Goal: Task Accomplishment & Management: Use online tool/utility

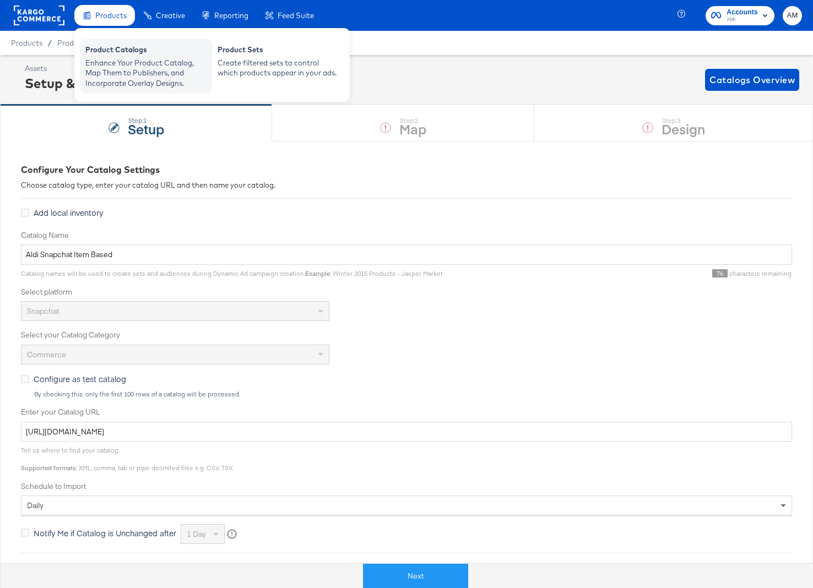
click at [109, 61] on div "Enhance Your Product Catalog, Map Them to Publishers, and Incorporate Overlay D…" at bounding box center [145, 73] width 121 height 31
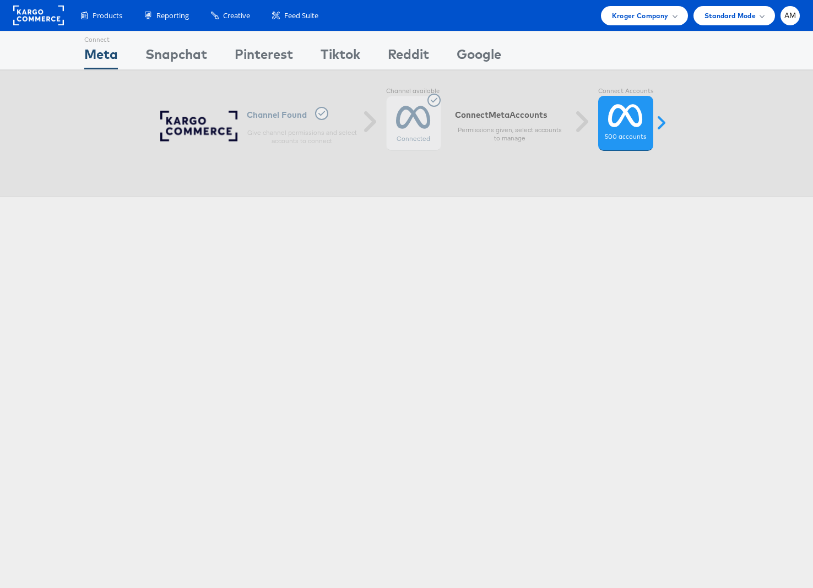
click at [39, 5] on div at bounding box center [41, 15] width 56 height 25
click at [38, 9] on rect at bounding box center [38, 16] width 51 height 20
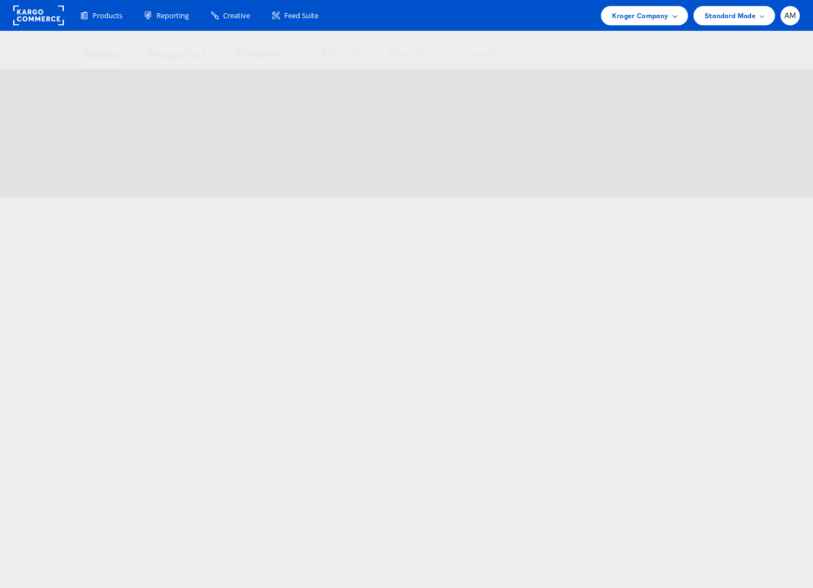
click at [613, 18] on span "Kroger Company" at bounding box center [640, 16] width 57 height 12
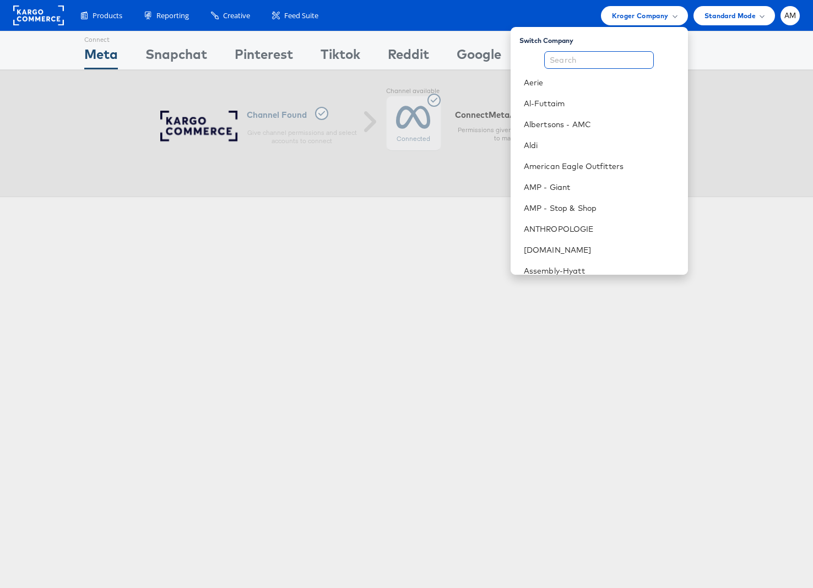
click at [605, 59] on input "text" at bounding box center [599, 60] width 110 height 18
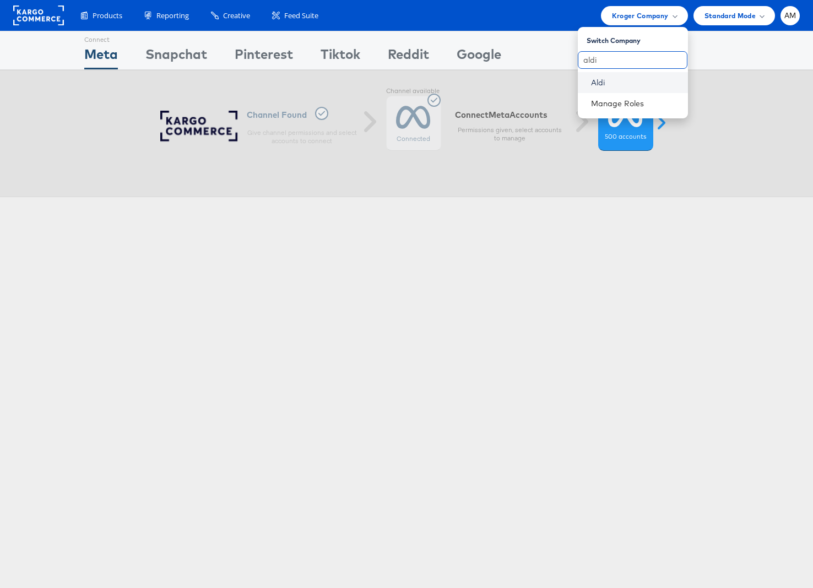
type input "aldi"
click at [604, 80] on link "Aldi" at bounding box center [635, 82] width 88 height 11
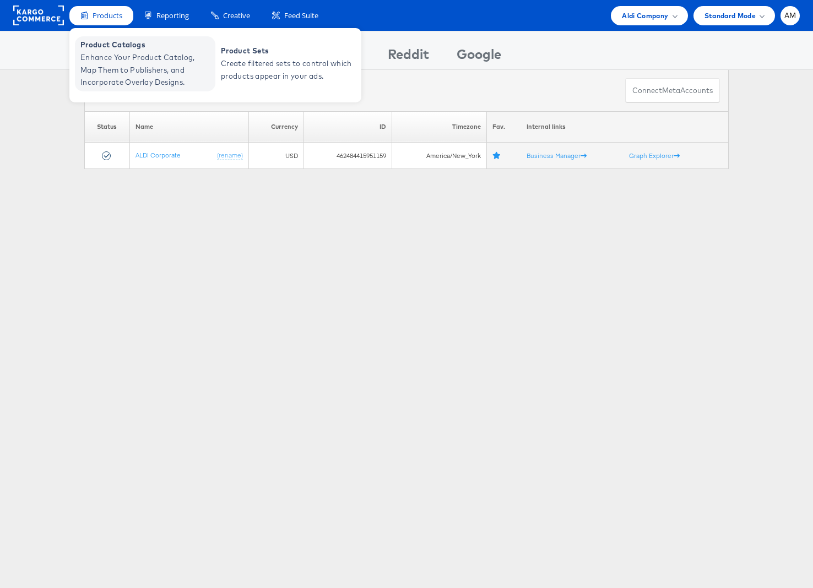
click at [116, 50] on span "Product Catalogs" at bounding box center [146, 45] width 132 height 13
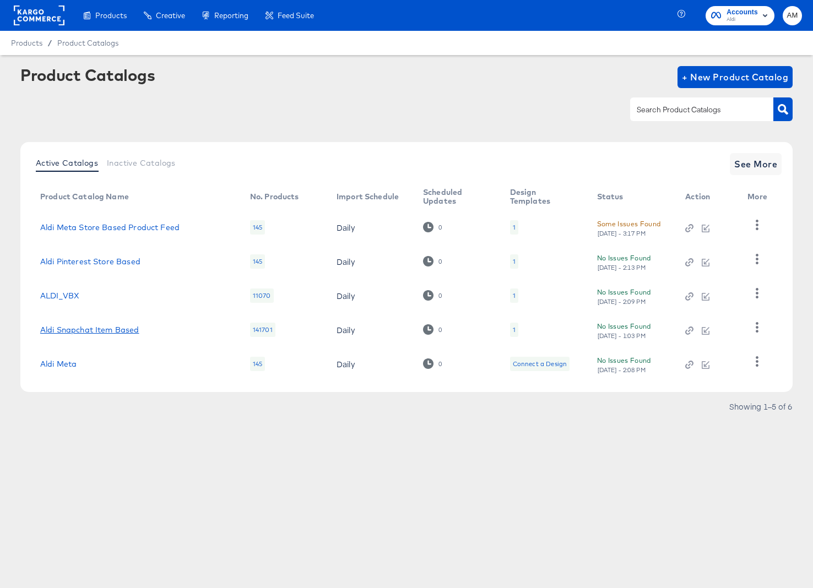
click at [88, 333] on link "Aldi Snapchat Item Based" at bounding box center [89, 330] width 99 height 9
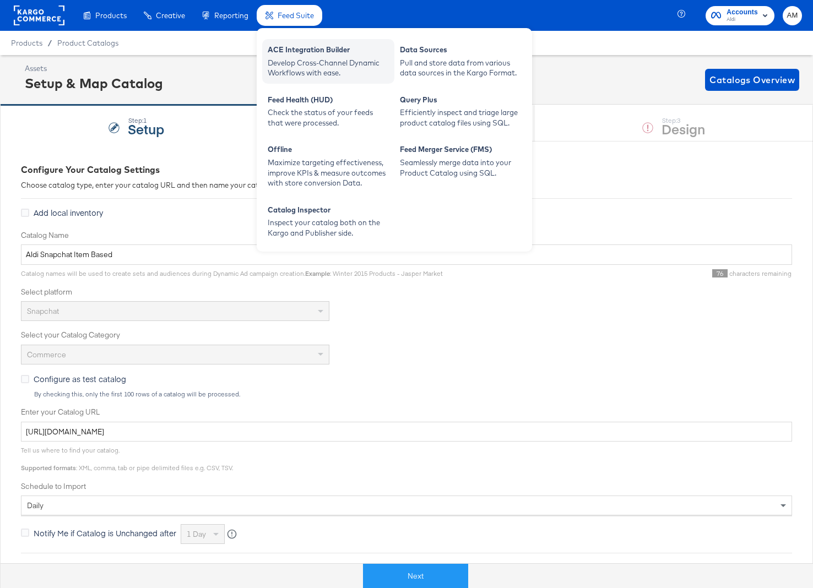
click at [300, 47] on div "ACE Integration Builder" at bounding box center [328, 51] width 121 height 13
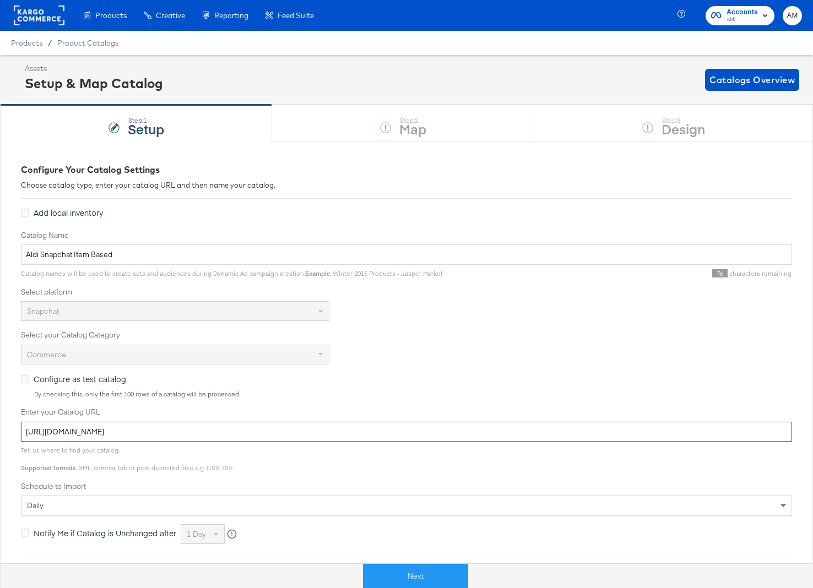
drag, startPoint x: 324, startPoint y: 431, endPoint x: -101, endPoint y: 433, distance: 425.2
click at [0, 433] on html "Products Products Product Catalogs Enhance Your Product Catalog, Map Them to Pu…" at bounding box center [406, 294] width 813 height 588
paste input "411/snapchat/commerce/snapchat-commerce"
type input "https://ace.stitcherads.com/exports/1411/snapchat/commerce/snapchat-commerce/ex…"
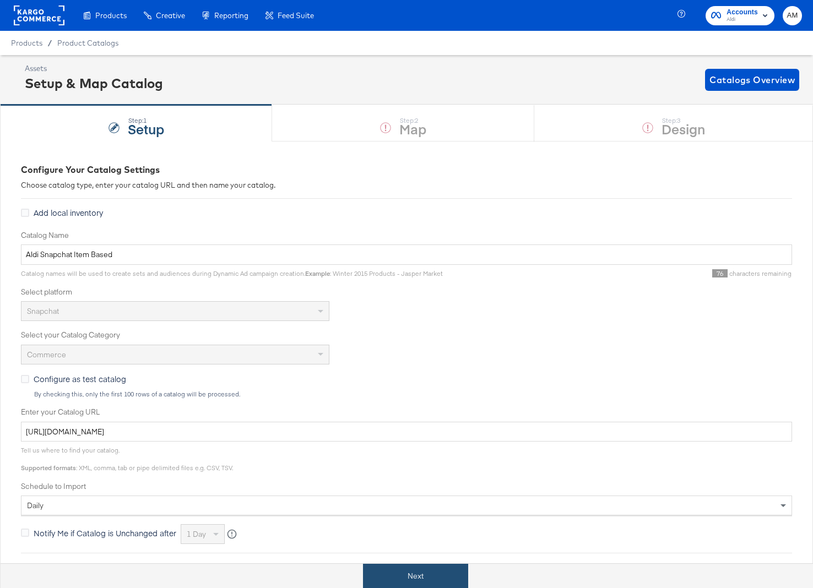
click at [406, 573] on button "Next" at bounding box center [415, 576] width 105 height 25
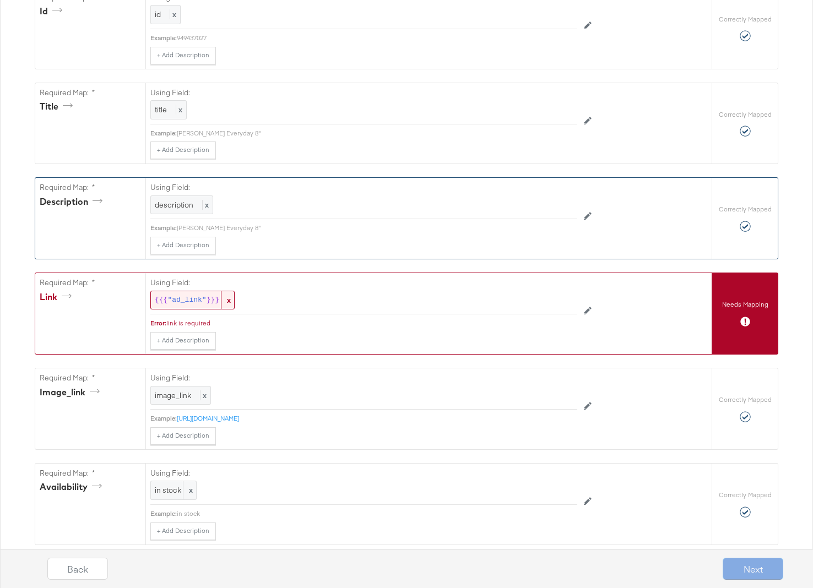
scroll to position [269, 0]
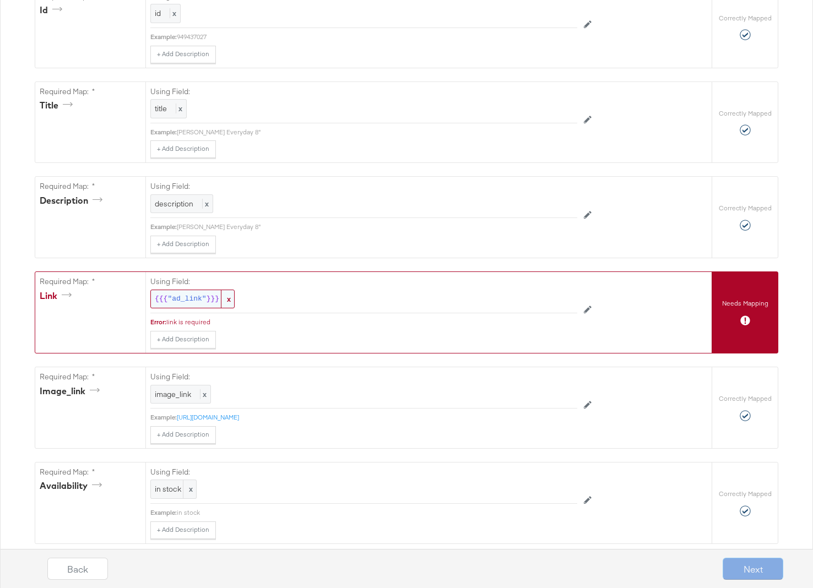
click at [185, 299] on span ""ad_link"" at bounding box center [186, 299] width 39 height 10
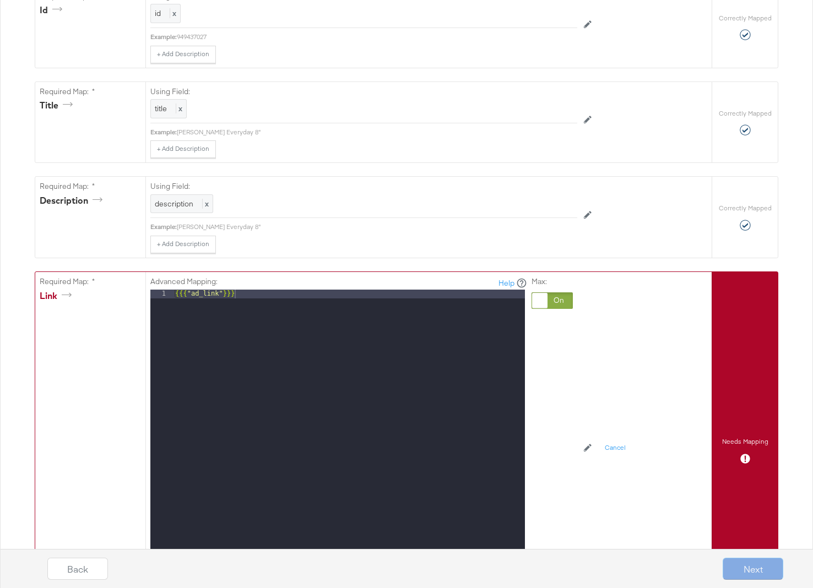
click at [556, 303] on div at bounding box center [552, 300] width 41 height 17
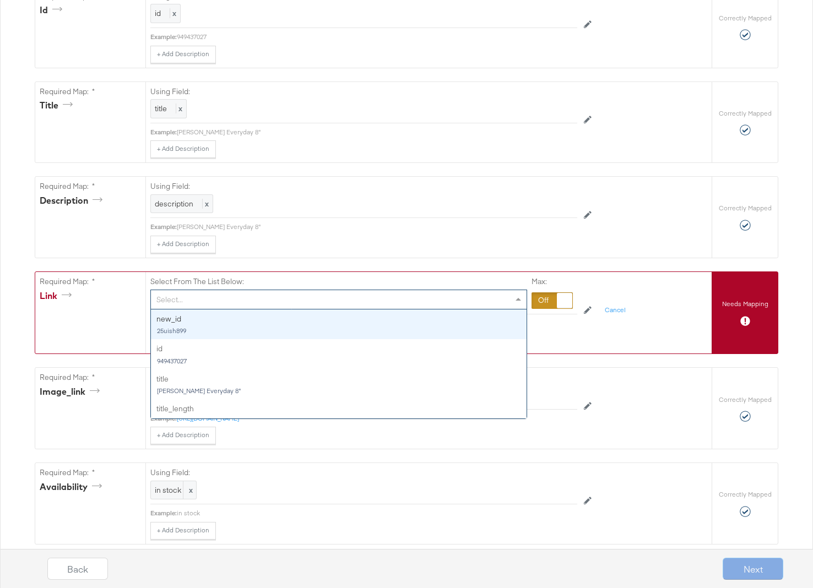
click at [250, 302] on div "Select..." at bounding box center [339, 299] width 376 height 19
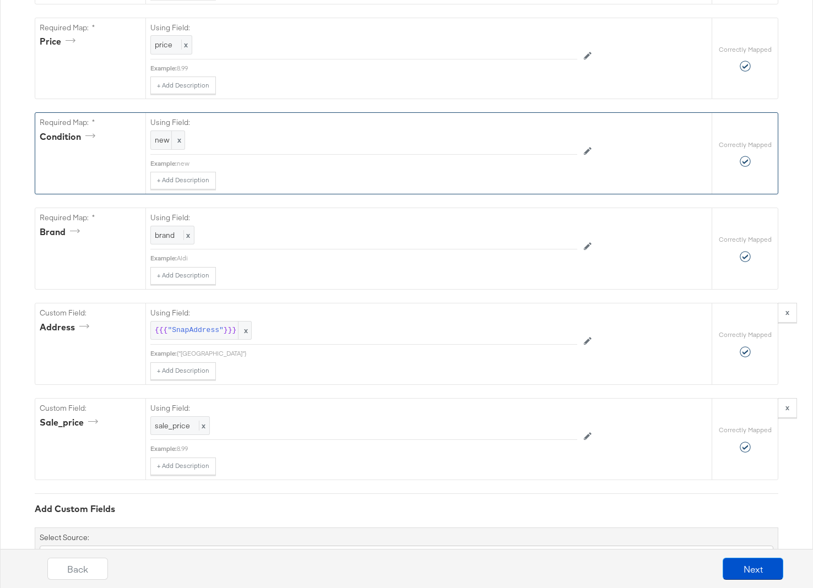
scroll to position [809, 0]
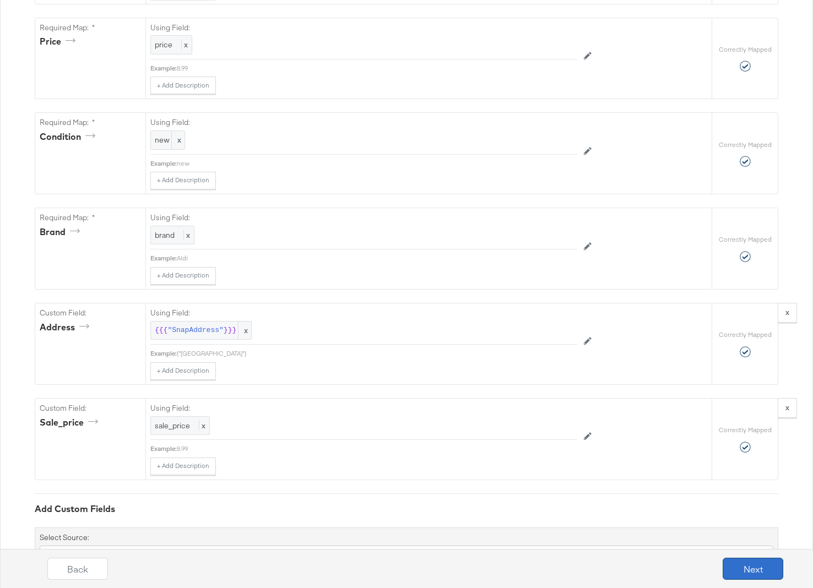
click at [761, 572] on button "Next" at bounding box center [753, 569] width 61 height 22
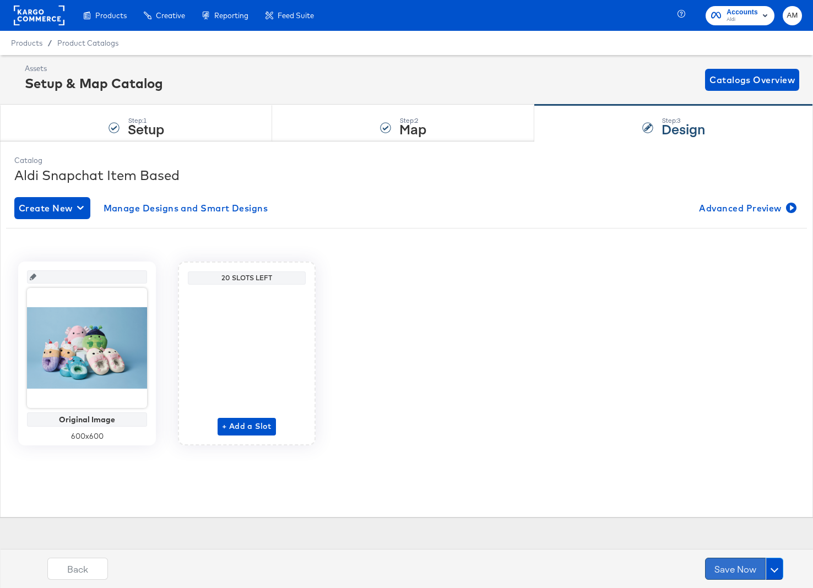
click at [738, 571] on button "Save Now" at bounding box center [735, 569] width 61 height 22
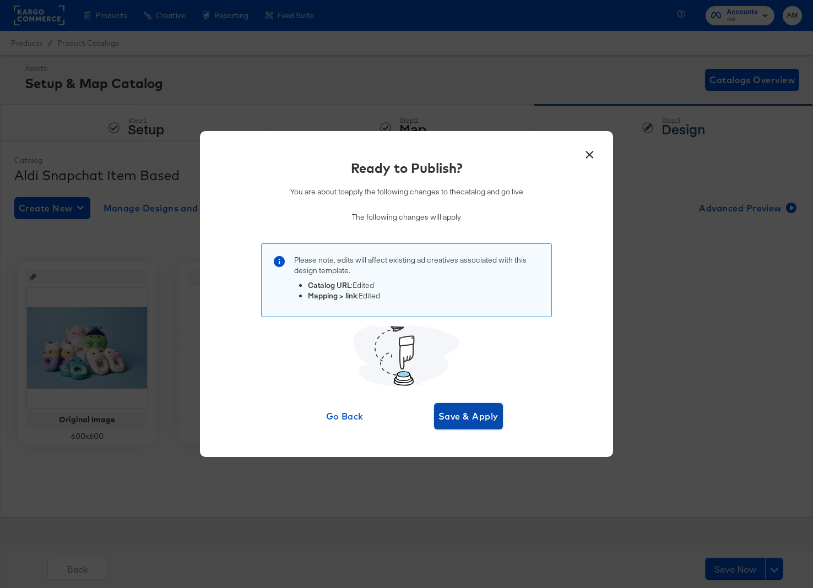
click at [461, 412] on span "Save & Apply" at bounding box center [468, 416] width 60 height 15
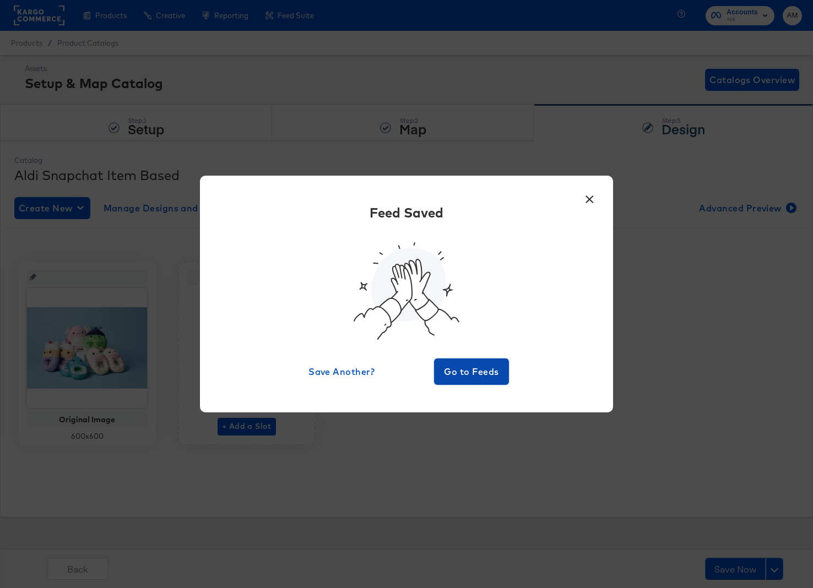
click at [468, 370] on span "Go to Feeds" at bounding box center [471, 371] width 66 height 15
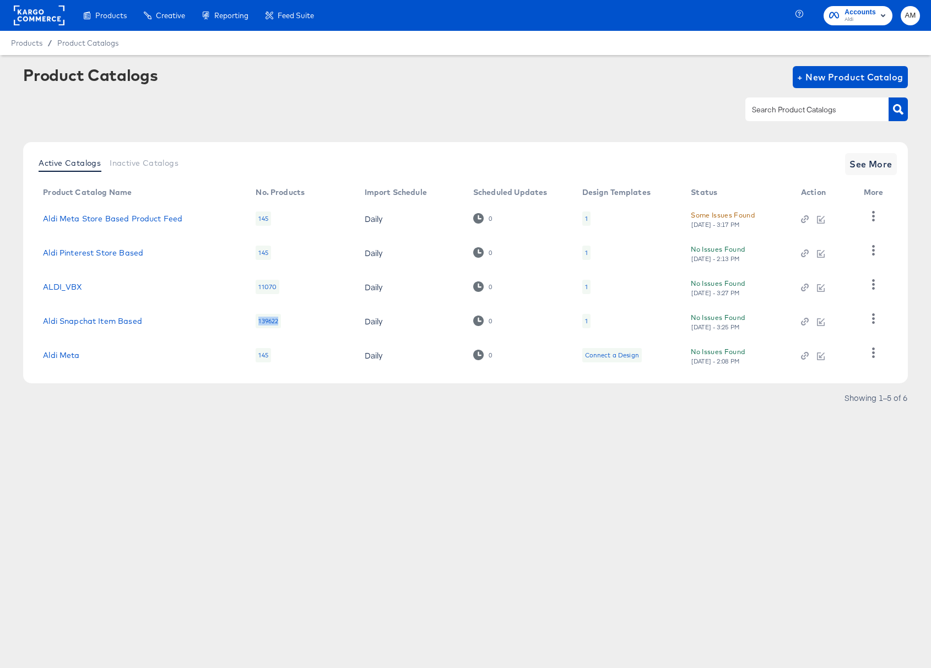
drag, startPoint x: 259, startPoint y: 322, endPoint x: 283, endPoint y: 323, distance: 24.2
click at [283, 323] on td "139622" at bounding box center [301, 321] width 109 height 34
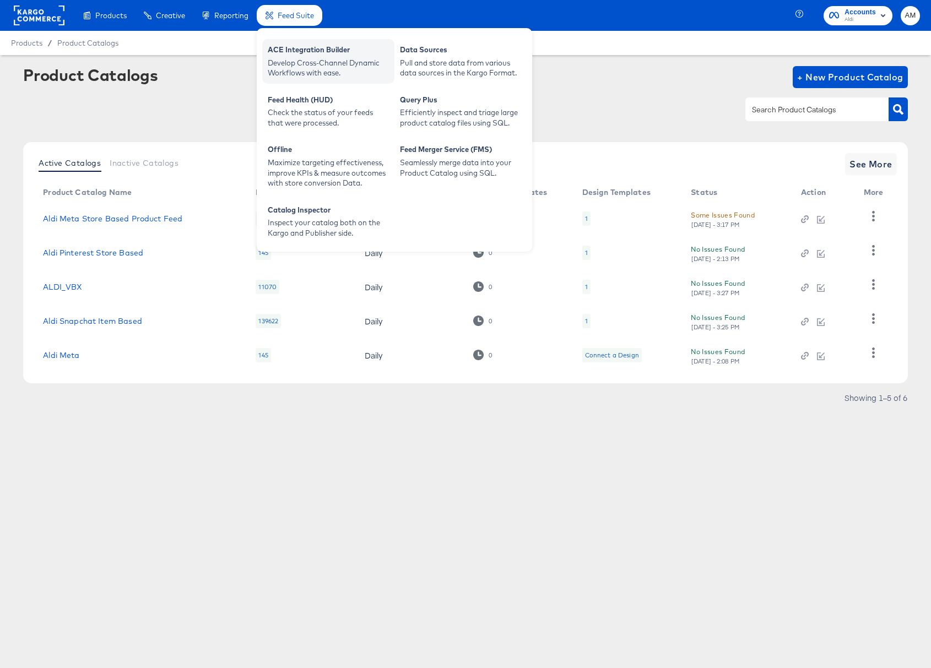
click at [300, 46] on div "ACE Integration Builder" at bounding box center [328, 51] width 121 height 13
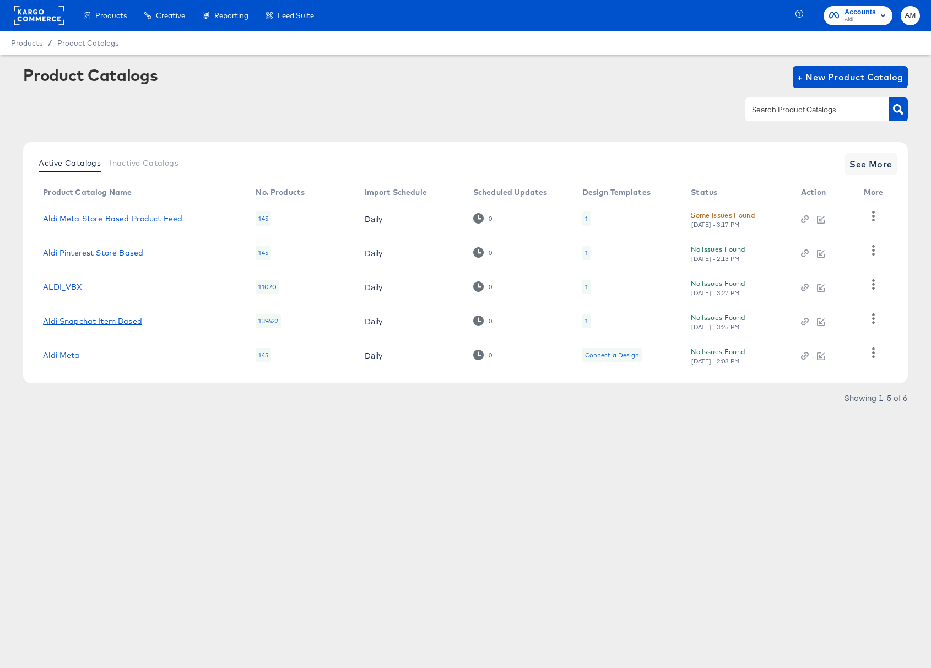
click at [128, 323] on link "Aldi Snapchat Item Based" at bounding box center [92, 321] width 99 height 9
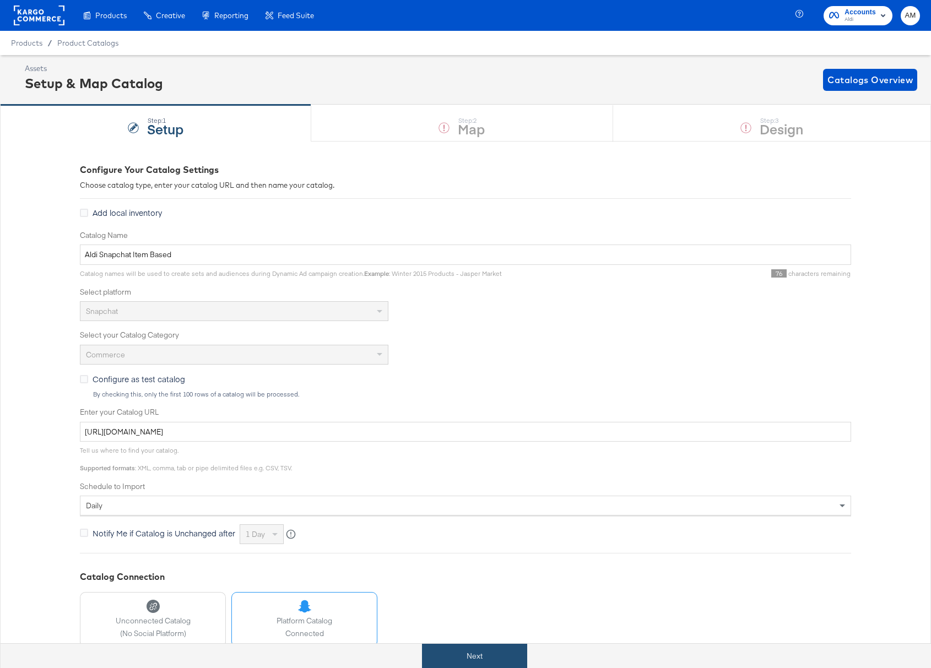
click at [438, 651] on button "Next" at bounding box center [474, 656] width 105 height 25
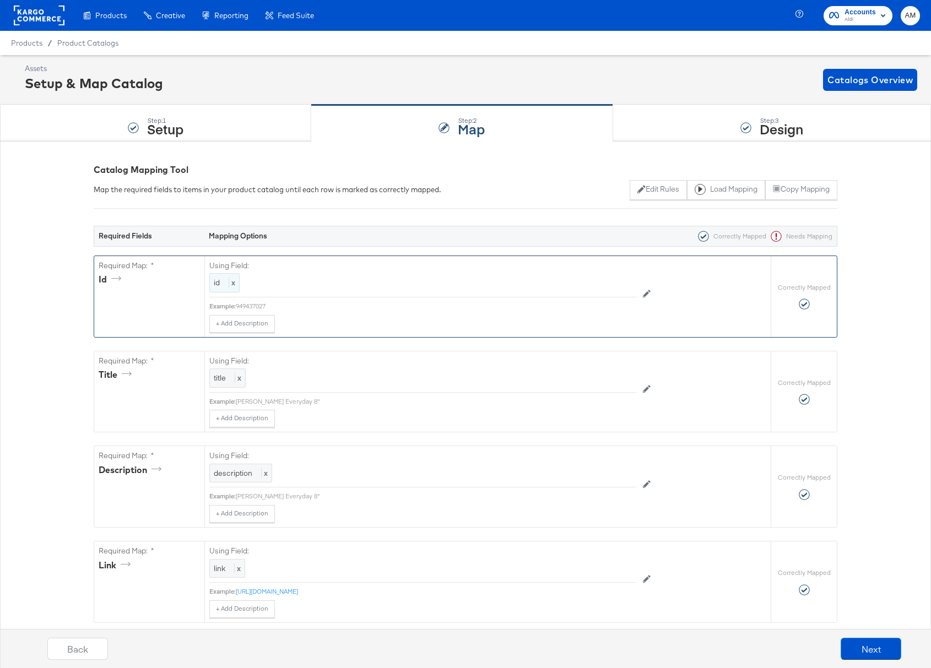
click at [218, 283] on span "id" at bounding box center [217, 283] width 6 height 10
click at [218, 283] on span "id" at bounding box center [218, 283] width 6 height 10
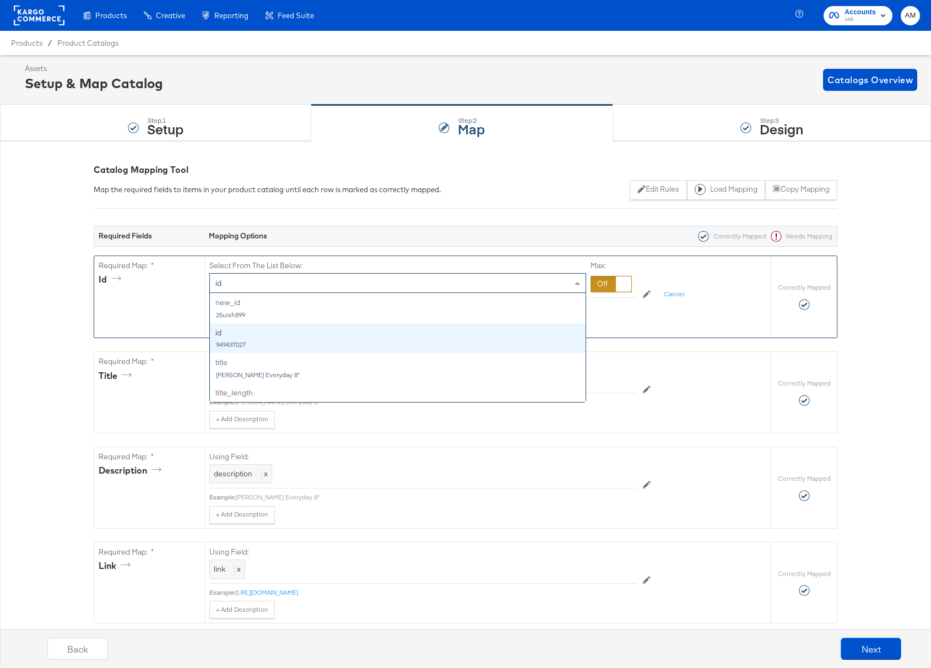
scroll to position [30, 0]
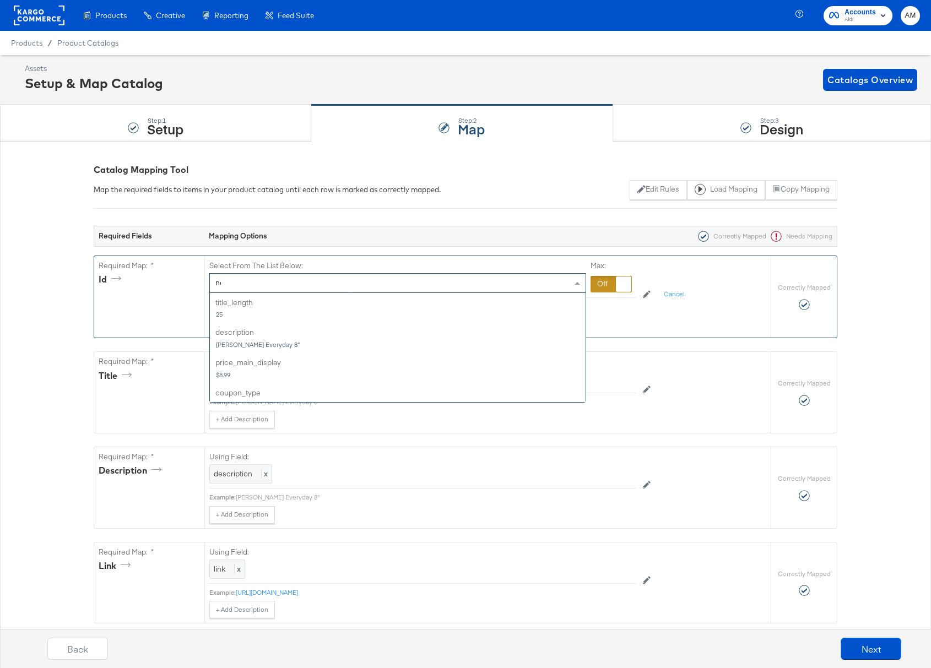
type input "new"
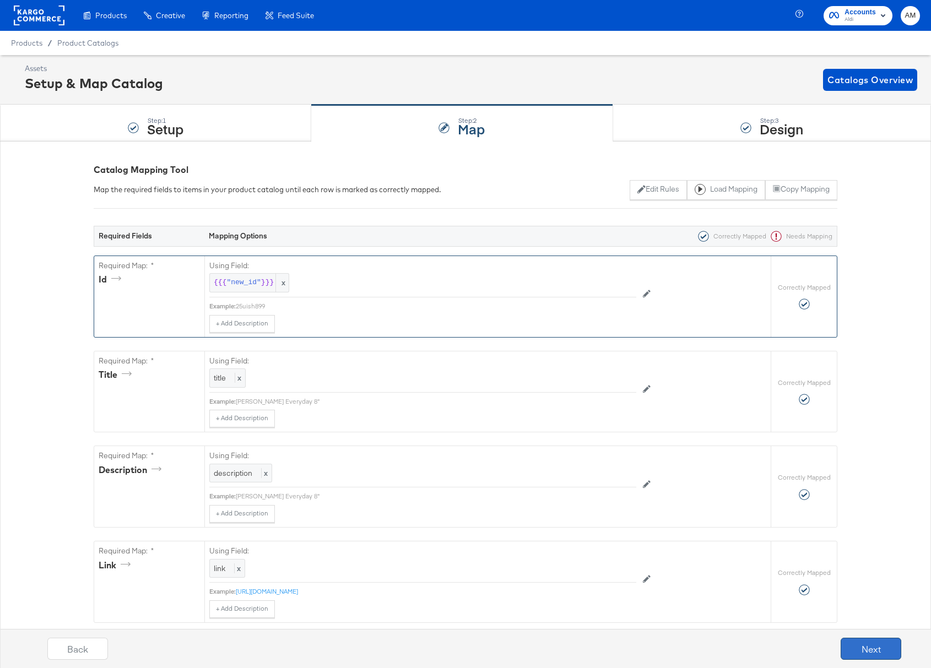
click at [861, 648] on button "Next" at bounding box center [871, 649] width 61 height 22
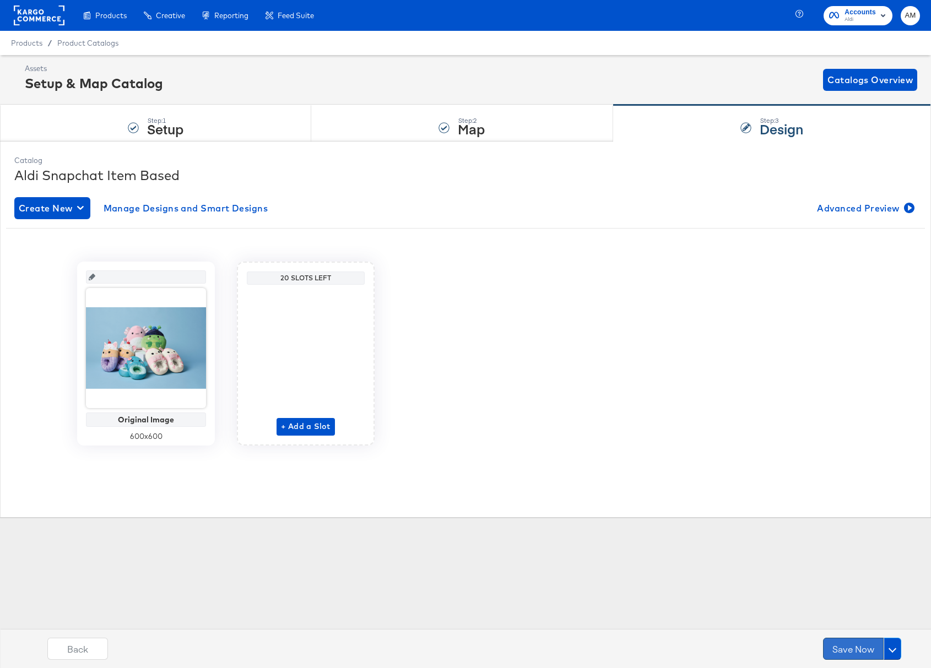
click at [860, 646] on button "Save Now" at bounding box center [853, 649] width 61 height 22
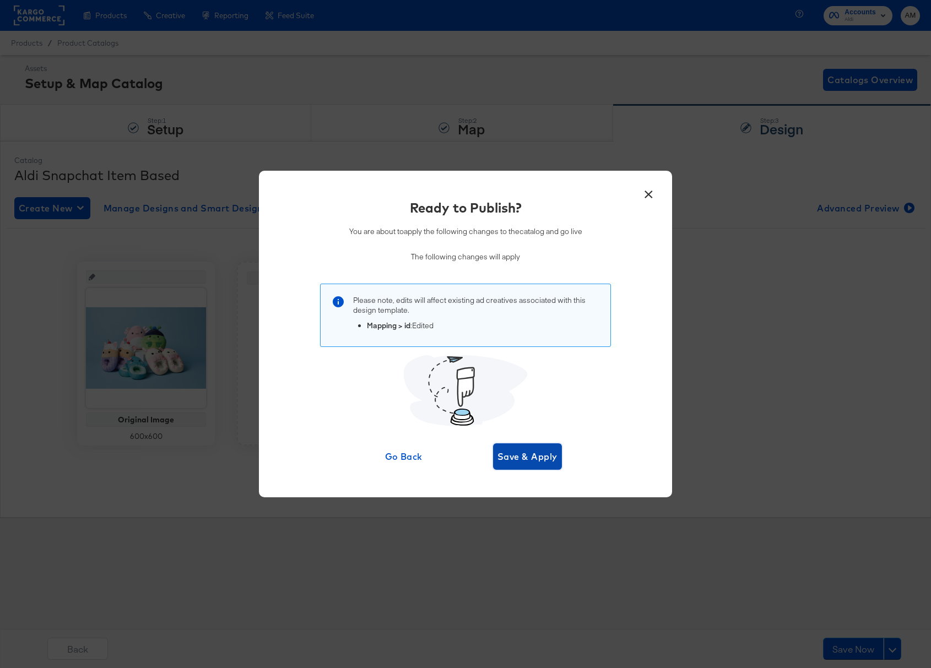
click at [535, 457] on span "Save & Apply" at bounding box center [527, 456] width 60 height 15
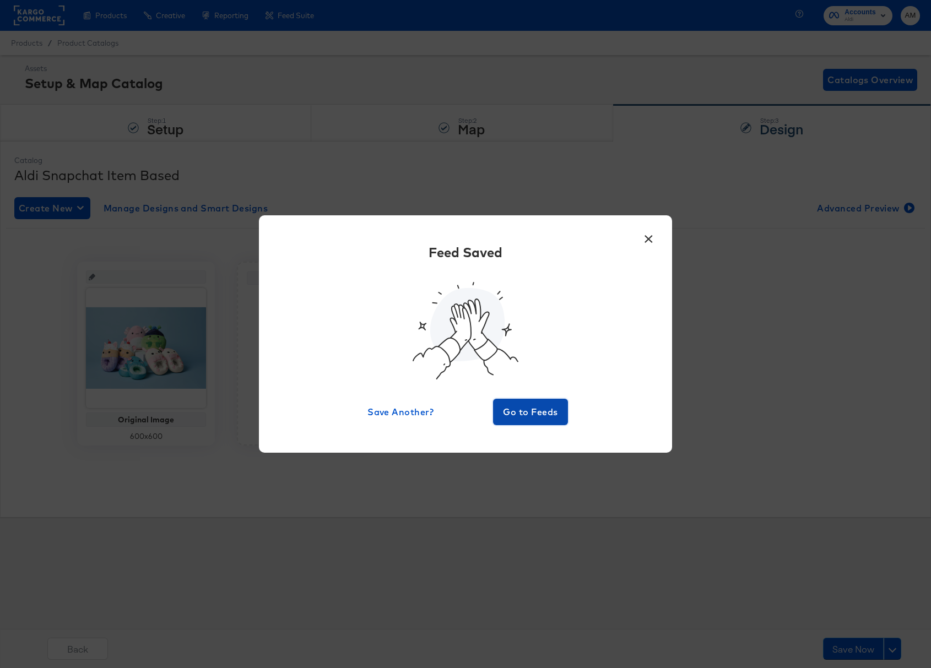
click at [529, 408] on span "Go to Feeds" at bounding box center [530, 411] width 66 height 15
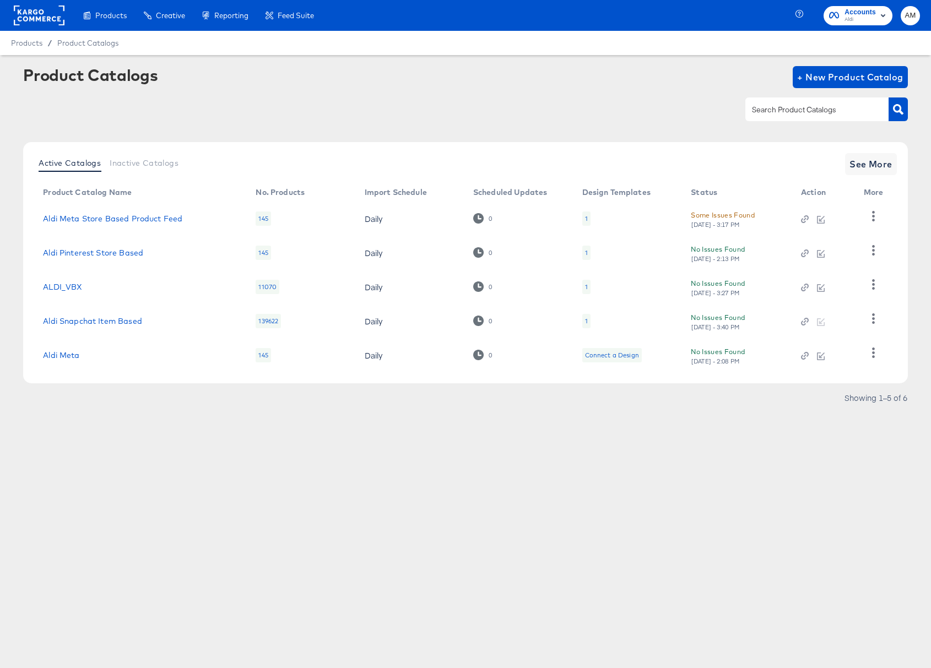
click at [19, 15] on rect at bounding box center [39, 16] width 51 height 20
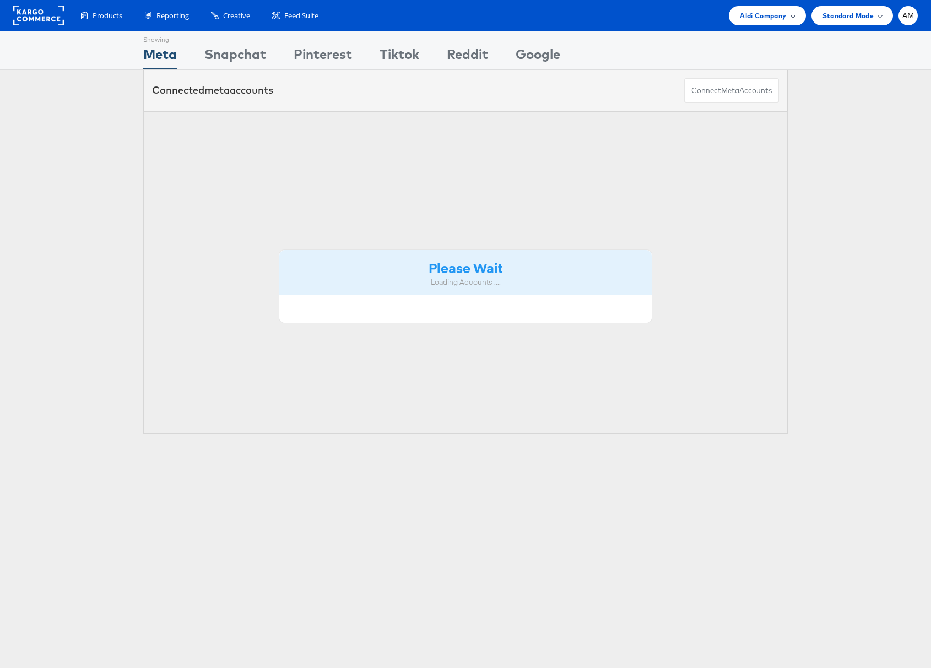
click at [745, 19] on span "Aldi Company" at bounding box center [763, 16] width 46 height 12
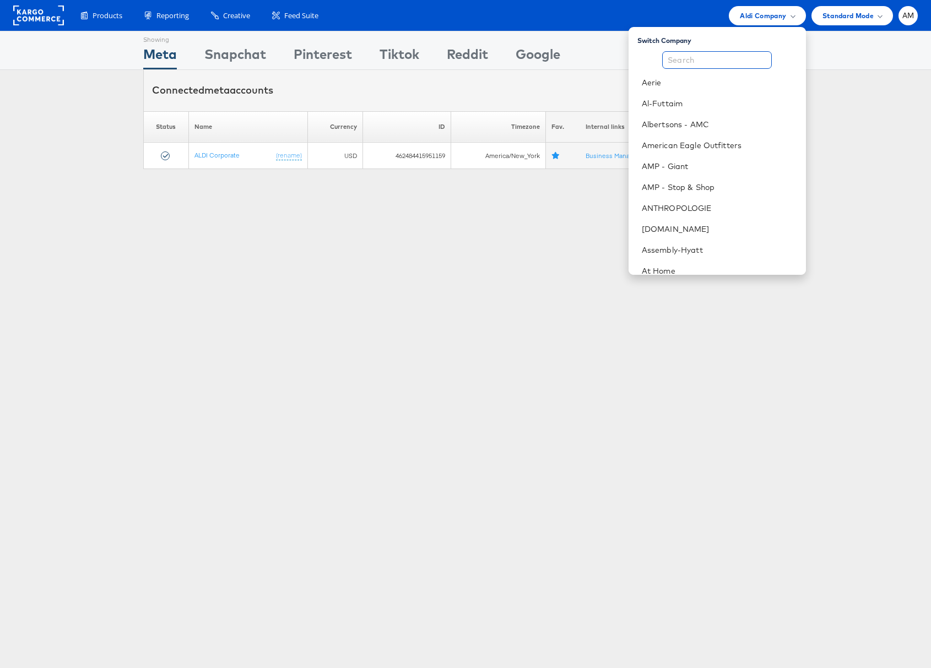
click at [718, 62] on input "text" at bounding box center [717, 60] width 110 height 18
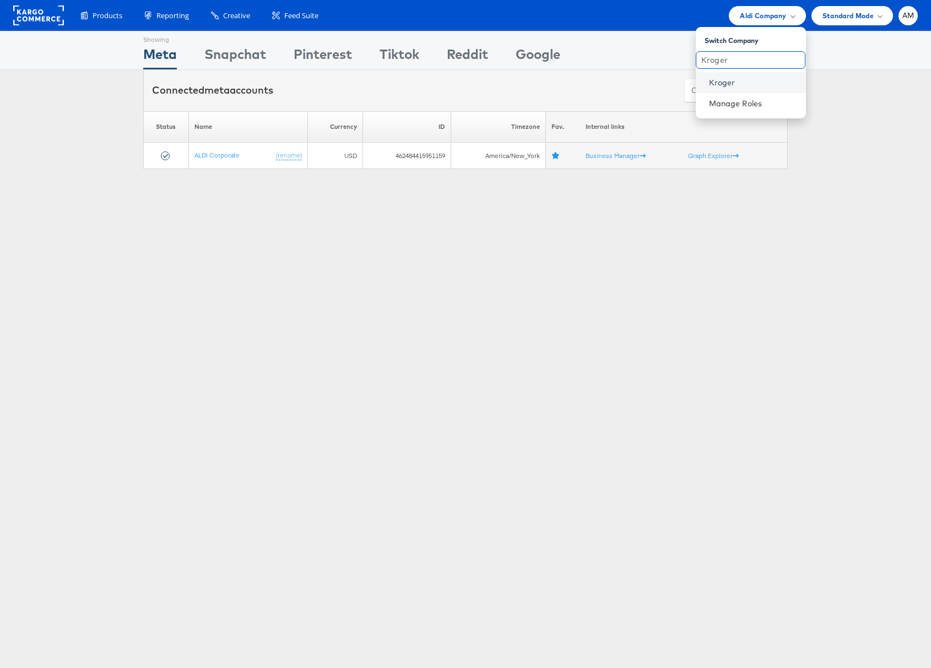
type input "Kroger"
click at [735, 83] on link "Kroger" at bounding box center [753, 82] width 88 height 11
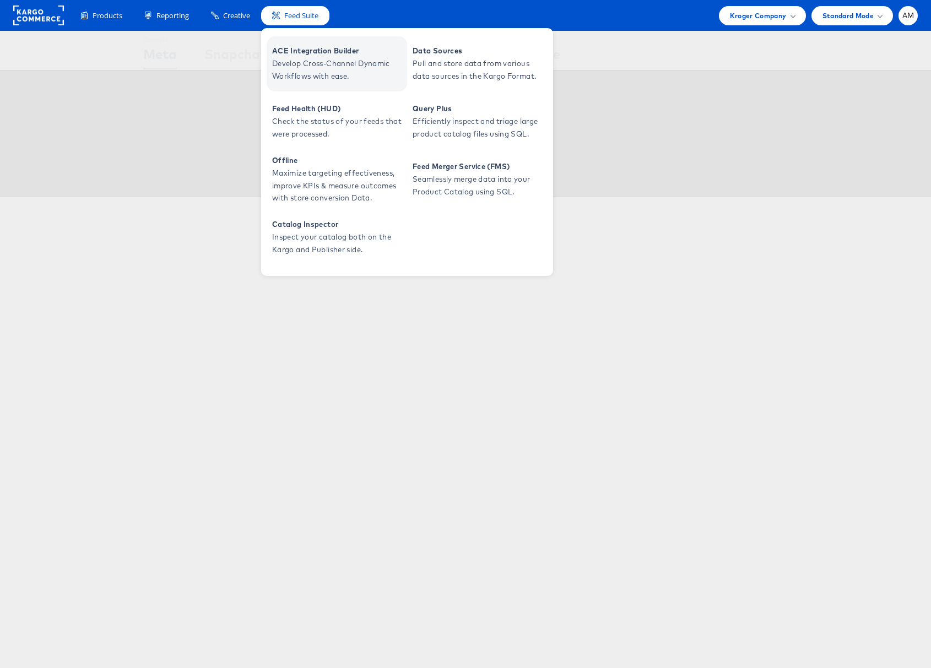
click at [311, 59] on span "Develop Cross-Channel Dynamic Workflows with ease." at bounding box center [338, 69] width 132 height 25
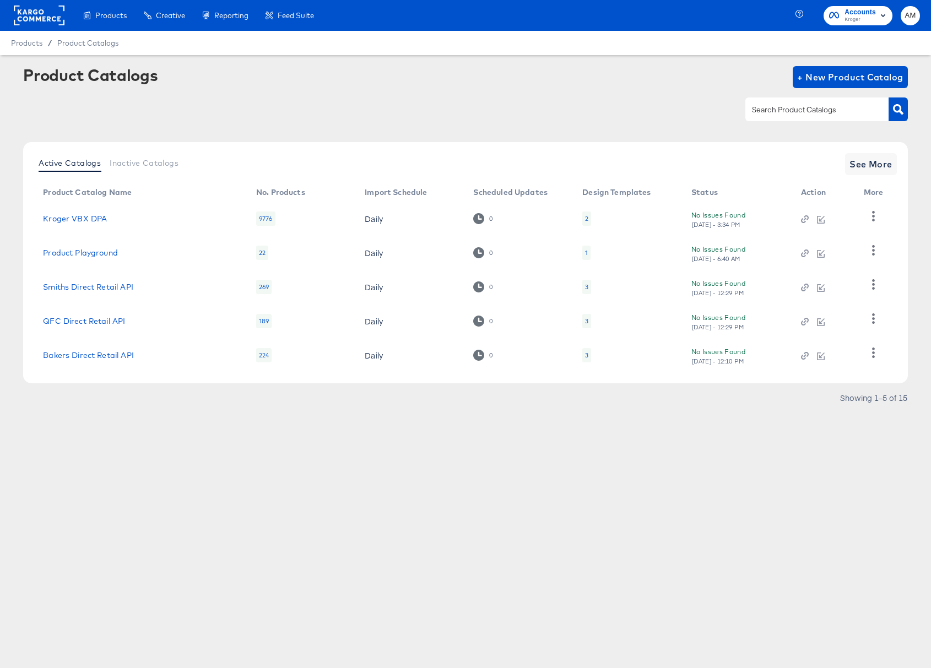
click at [262, 220] on div "9776" at bounding box center [265, 219] width 19 height 14
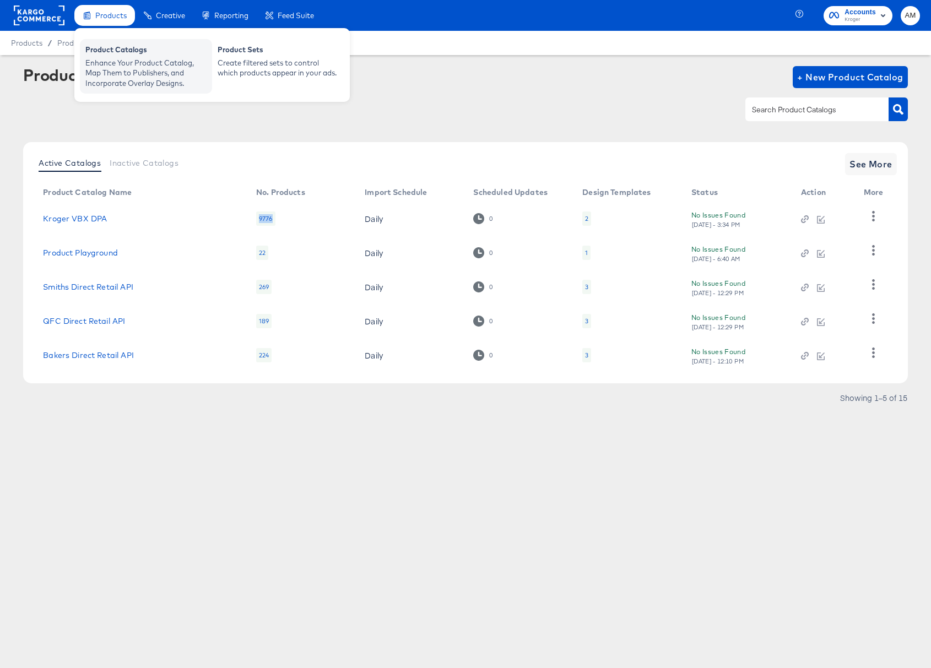
click at [126, 59] on div "Enhance Your Product Catalog, Map Them to Publishers, and Incorporate Overlay D…" at bounding box center [145, 73] width 121 height 31
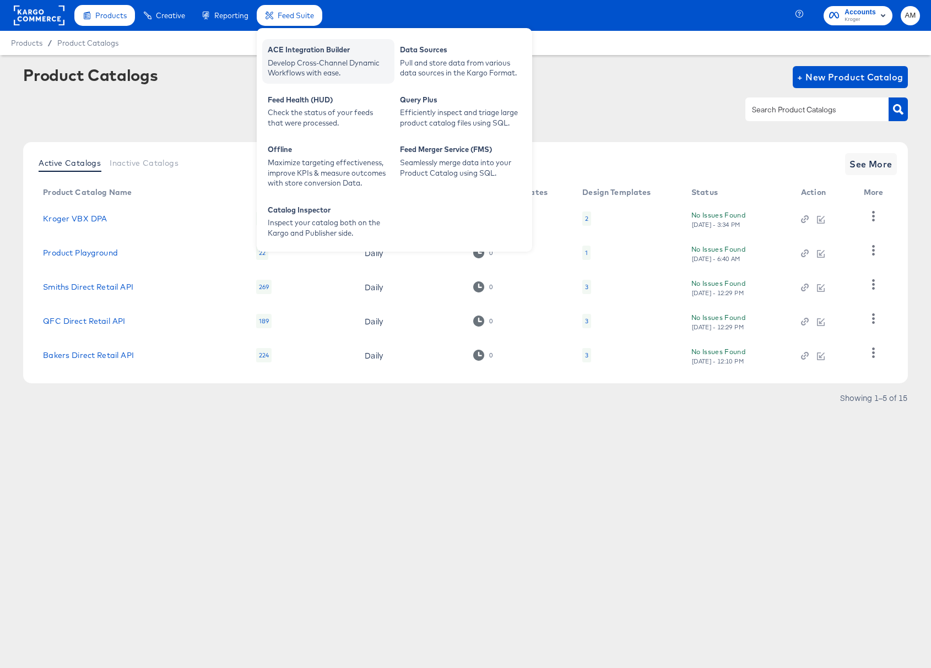
click at [325, 55] on div "ACE Integration Builder" at bounding box center [328, 51] width 121 height 13
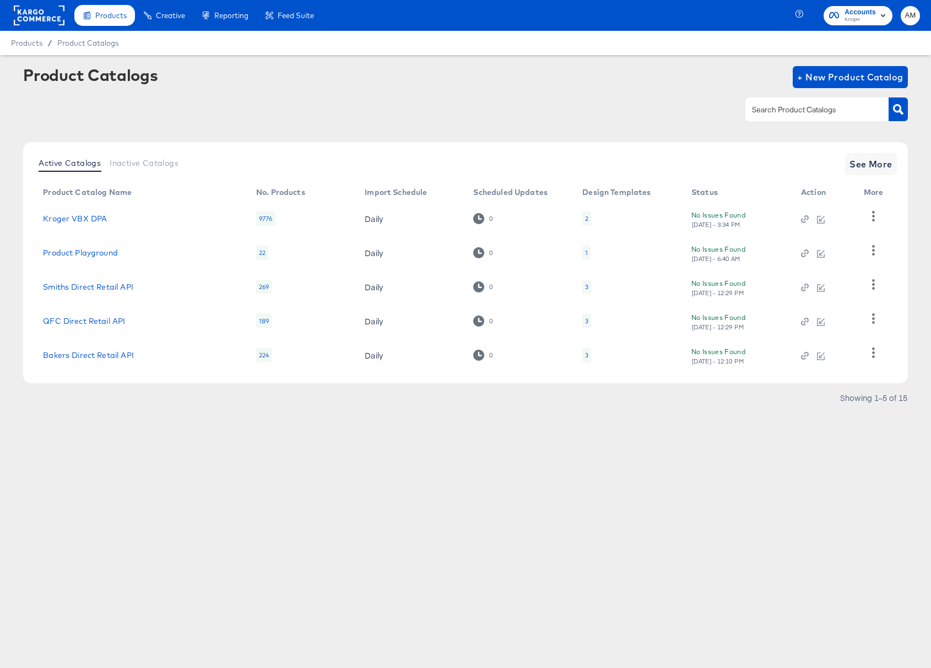
click at [37, 14] on rect at bounding box center [39, 16] width 51 height 20
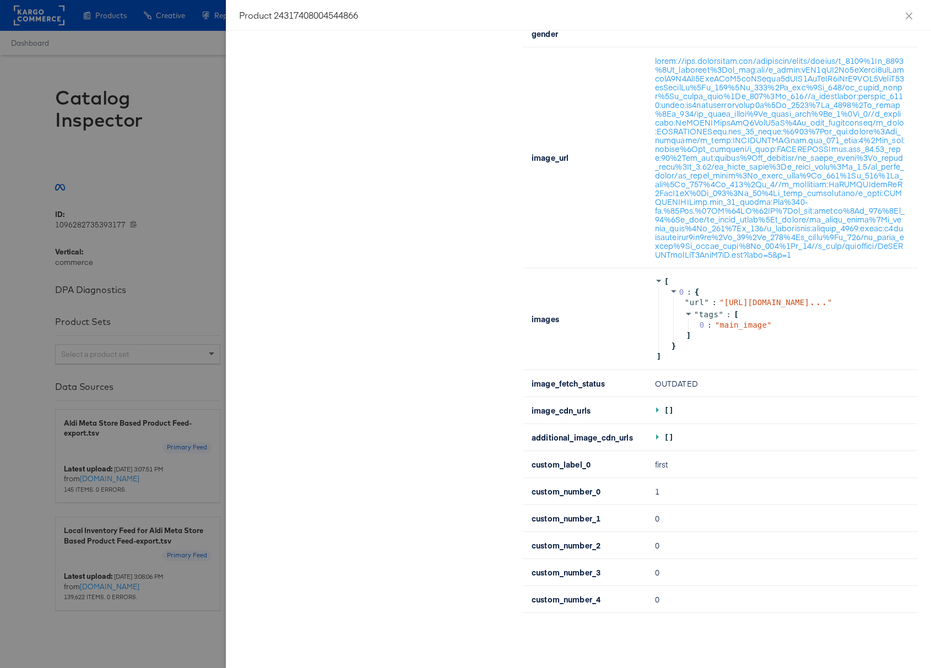
scroll to position [465, 0]
click at [909, 17] on icon "close" at bounding box center [909, 15] width 7 height 7
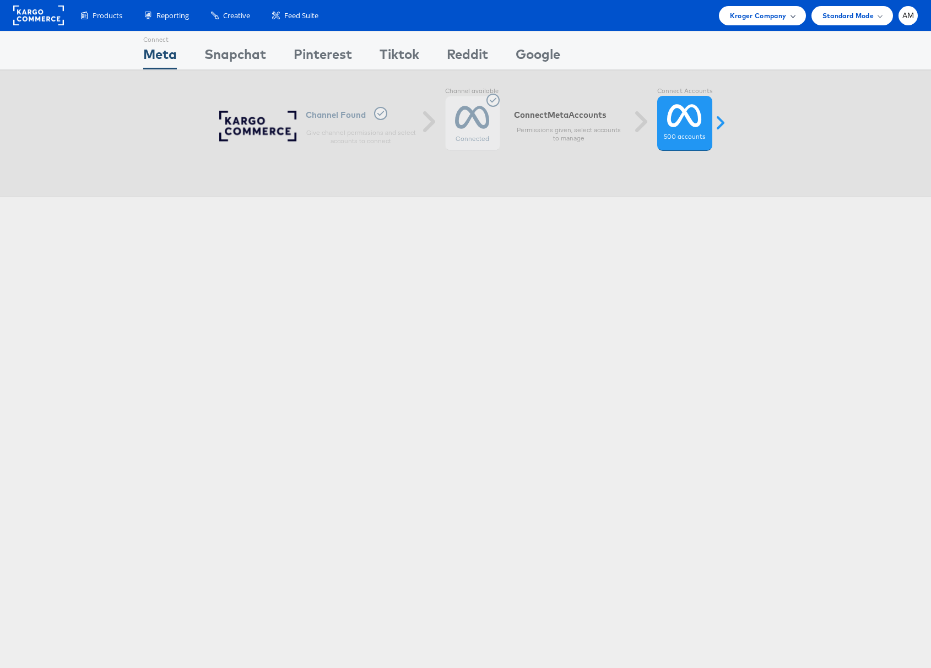
click at [762, 14] on span "Kroger Company" at bounding box center [758, 16] width 57 height 12
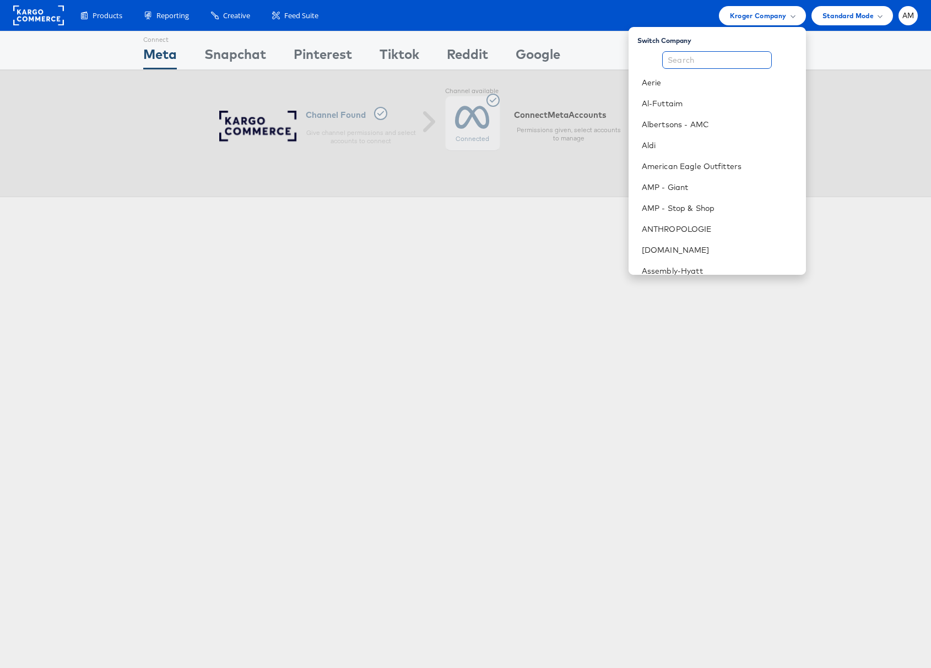
click at [743, 66] on input "text" at bounding box center [717, 60] width 110 height 18
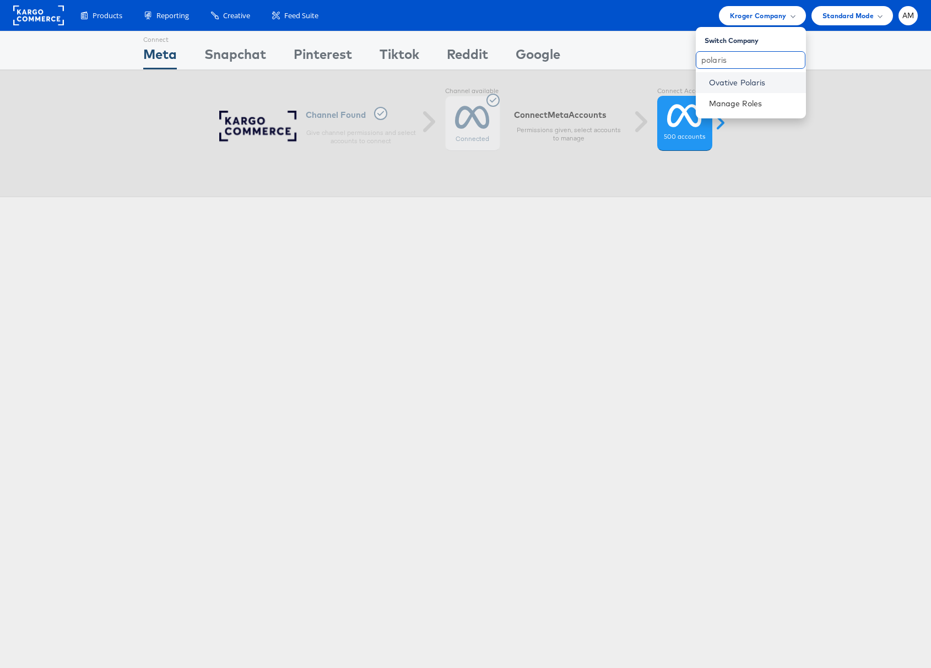
type input "polaris"
click at [737, 82] on link "Ovative Polaris" at bounding box center [753, 82] width 88 height 11
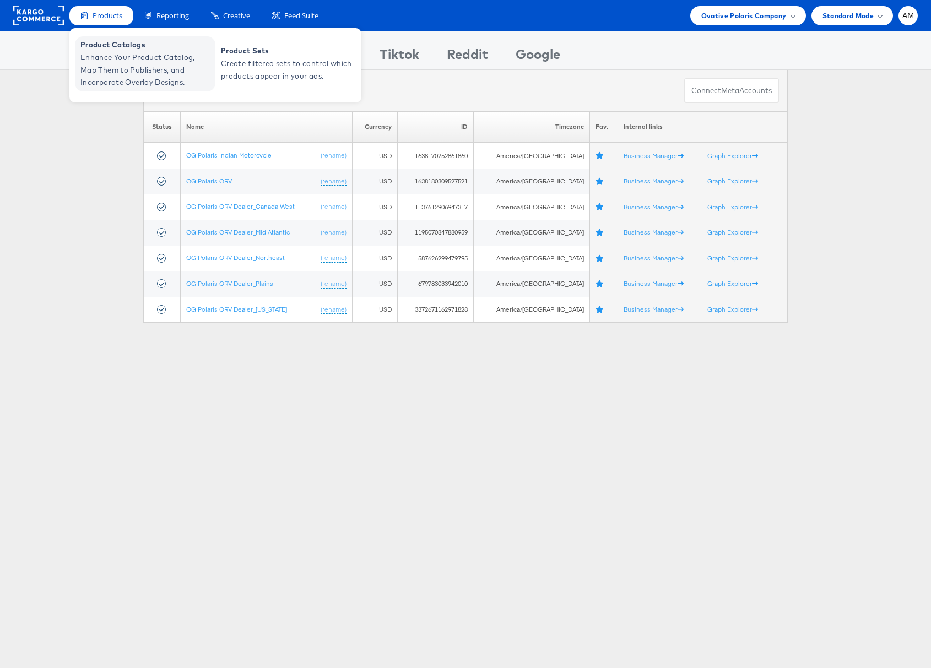
click at [114, 57] on span "Enhance Your Product Catalog, Map Them to Publishers, and Incorporate Overlay D…" at bounding box center [146, 69] width 132 height 37
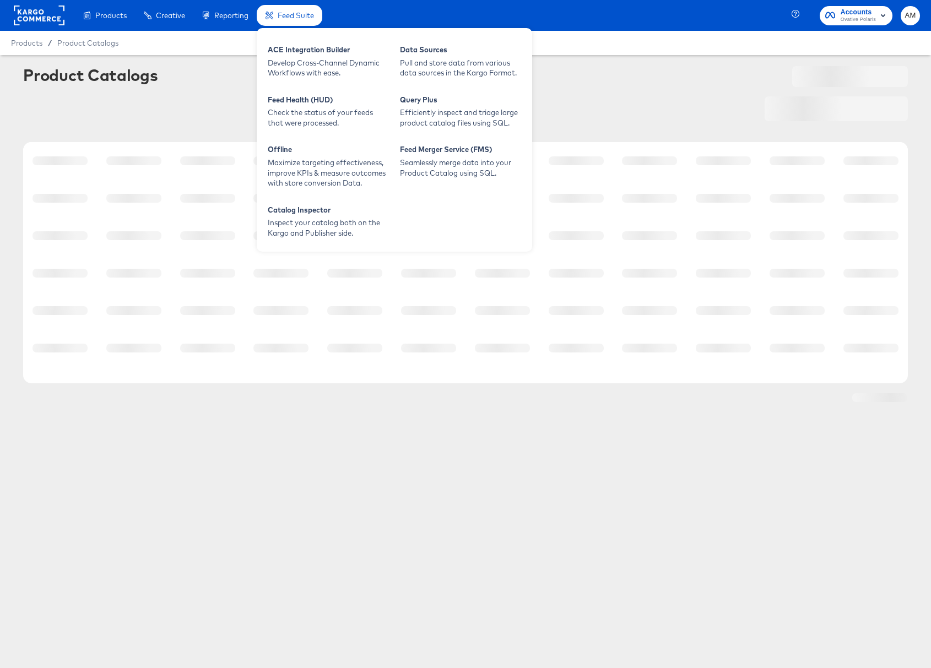
click at [292, 12] on span "Feed Suite" at bounding box center [296, 15] width 36 height 9
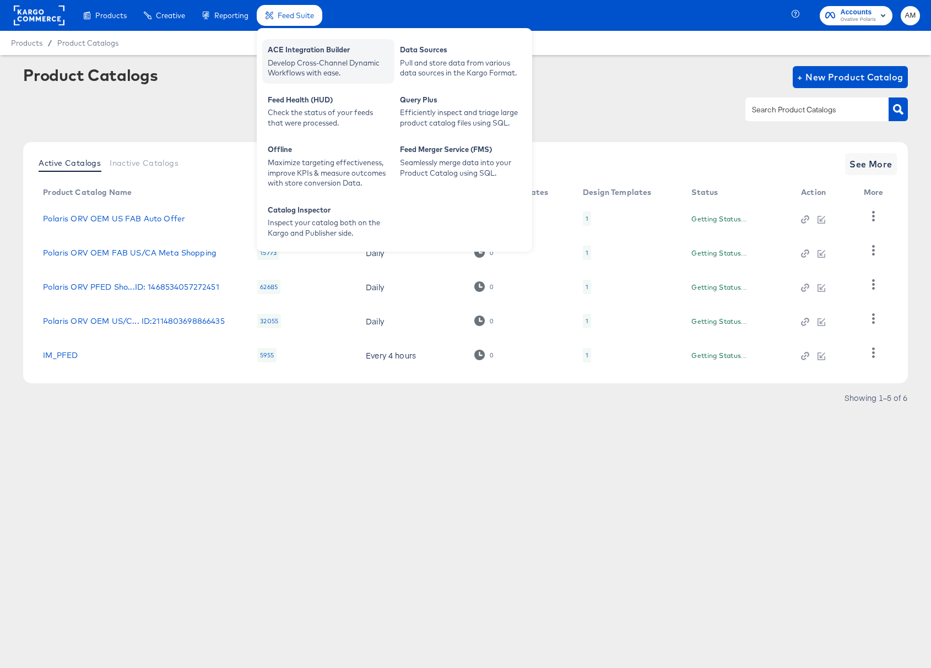
click at [308, 64] on div "Develop Cross-Channel Dynamic Workflows with ease." at bounding box center [328, 68] width 121 height 20
